Goal: Task Accomplishment & Management: Manage account settings

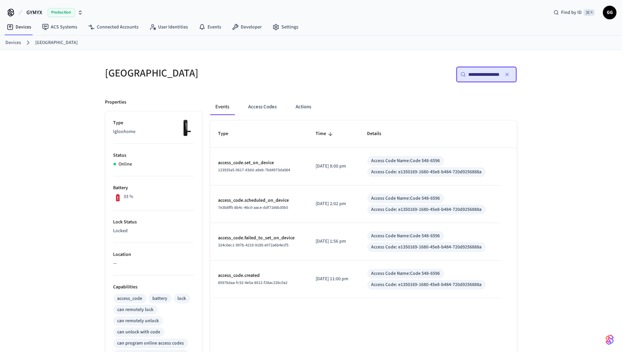
scroll to position [0, 53]
click at [507, 76] on icon "button" at bounding box center [507, 74] width 5 height 5
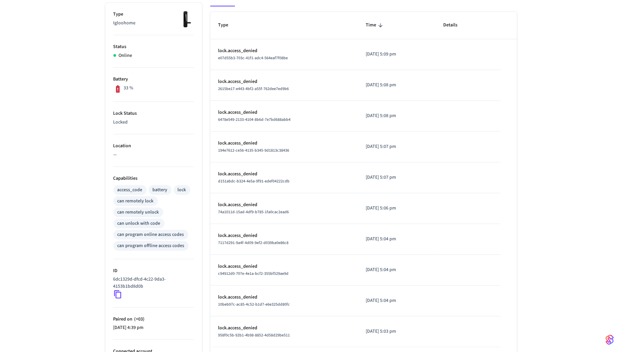
scroll to position [160, 0]
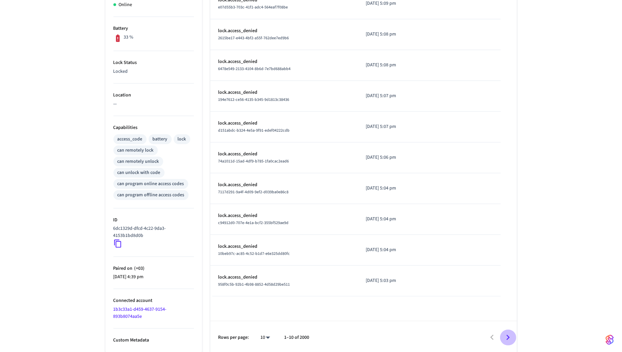
click at [511, 336] on icon "Go to next page" at bounding box center [508, 338] width 11 height 11
click at [504, 333] on icon "Go to next page" at bounding box center [508, 338] width 11 height 11
click at [507, 333] on icon "Go to next page" at bounding box center [508, 338] width 11 height 11
click at [507, 330] on button "Go to next page" at bounding box center [508, 338] width 16 height 16
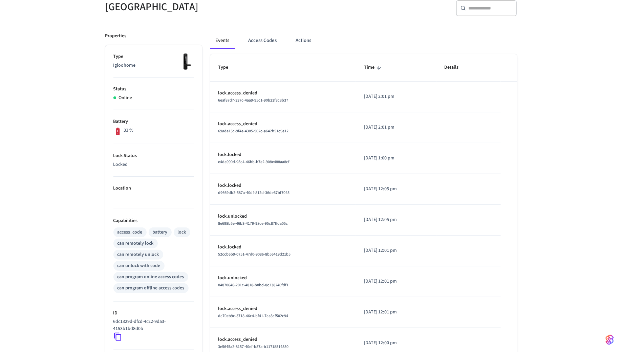
scroll to position [0, 0]
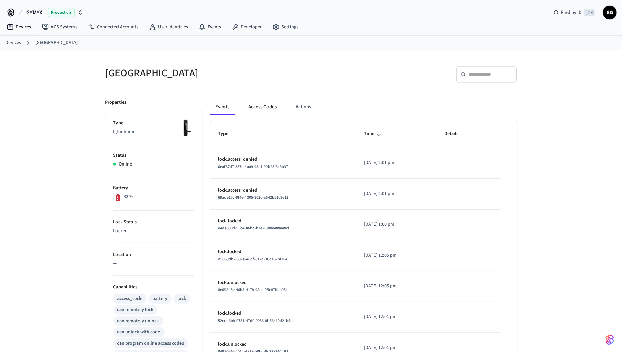
click at [268, 105] on button "Access Codes" at bounding box center [262, 107] width 39 height 16
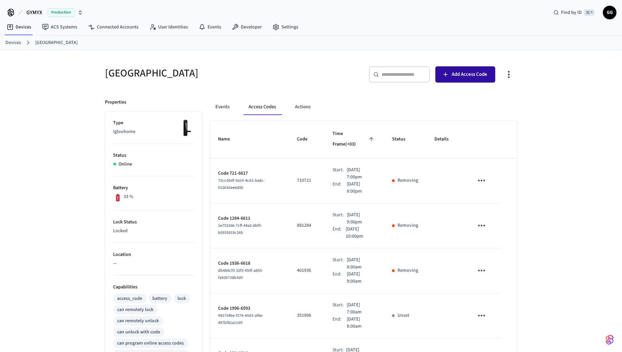
click at [481, 73] on span "Add Access Code" at bounding box center [470, 74] width 36 height 9
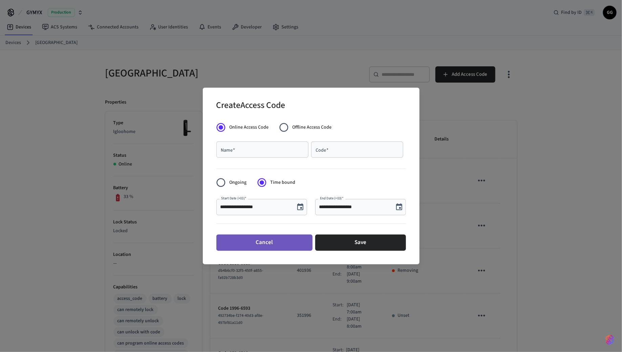
click at [267, 240] on button "Cancel" at bounding box center [264, 243] width 96 height 16
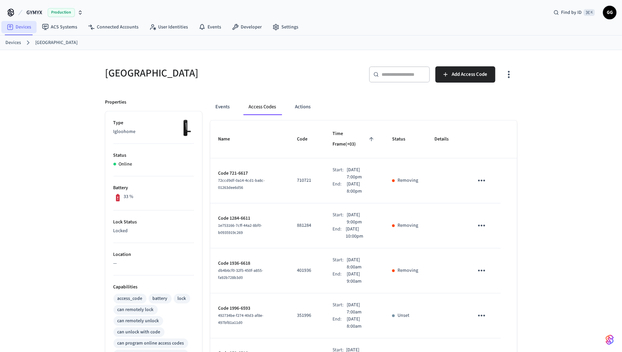
click at [20, 26] on link "Devices" at bounding box center [18, 27] width 35 height 12
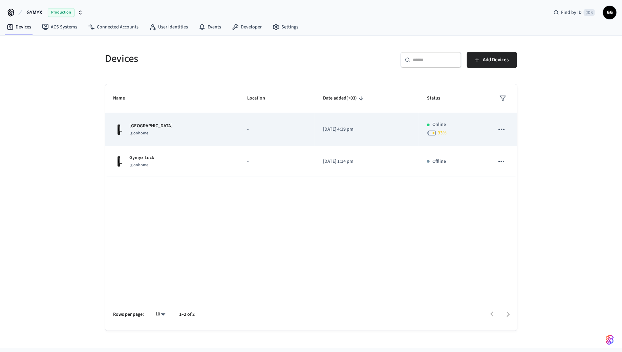
click at [195, 132] on div "Salarevo Park Igloohome" at bounding box center [172, 130] width 118 height 14
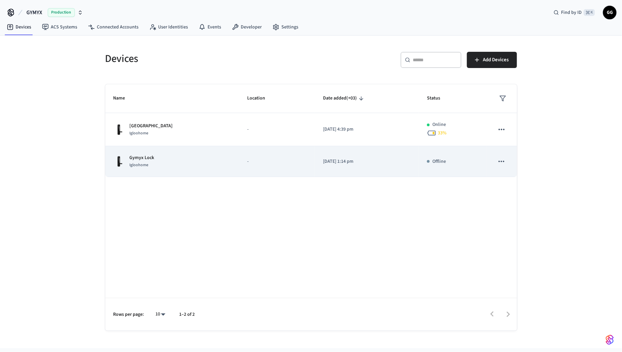
click at [186, 160] on div "Gymyx Lock Igloohome" at bounding box center [172, 161] width 118 height 14
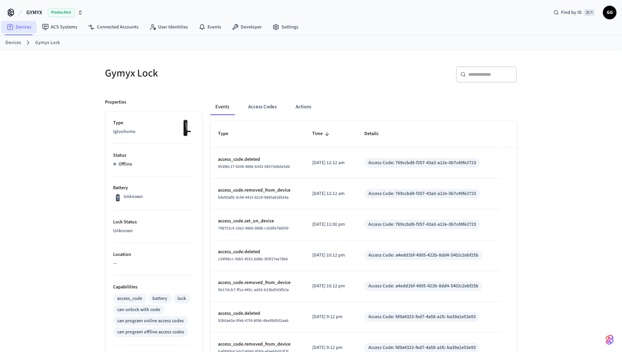
click at [24, 26] on link "Devices" at bounding box center [18, 27] width 35 height 12
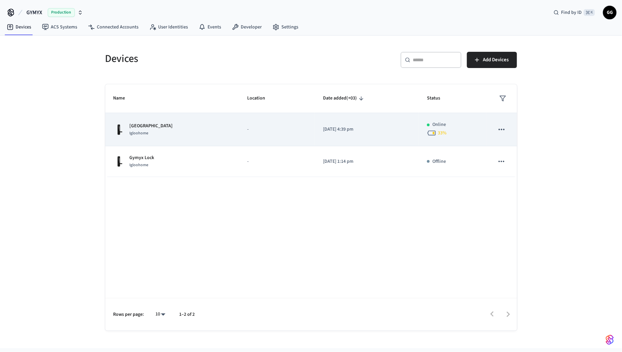
click at [142, 121] on td "Salarevo Park Igloohome" at bounding box center [172, 129] width 134 height 33
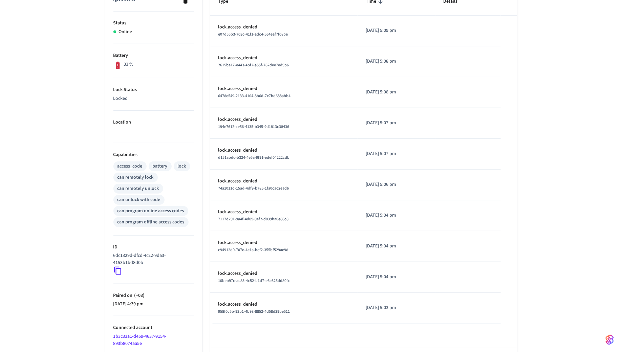
scroll to position [160, 0]
